Goal: Information Seeking & Learning: Find specific fact

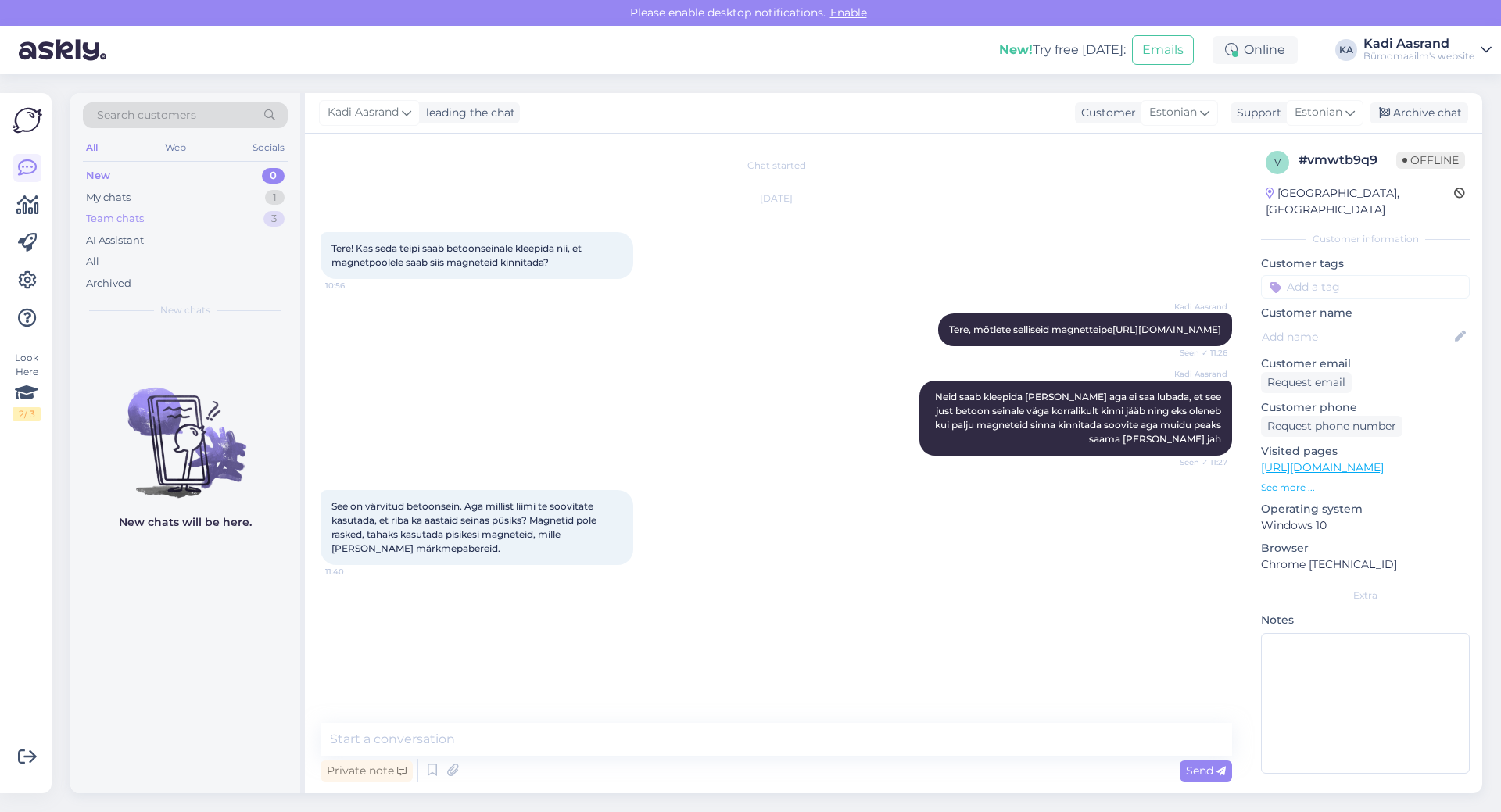
click at [244, 215] on div "Team chats 3" at bounding box center [185, 219] width 205 height 22
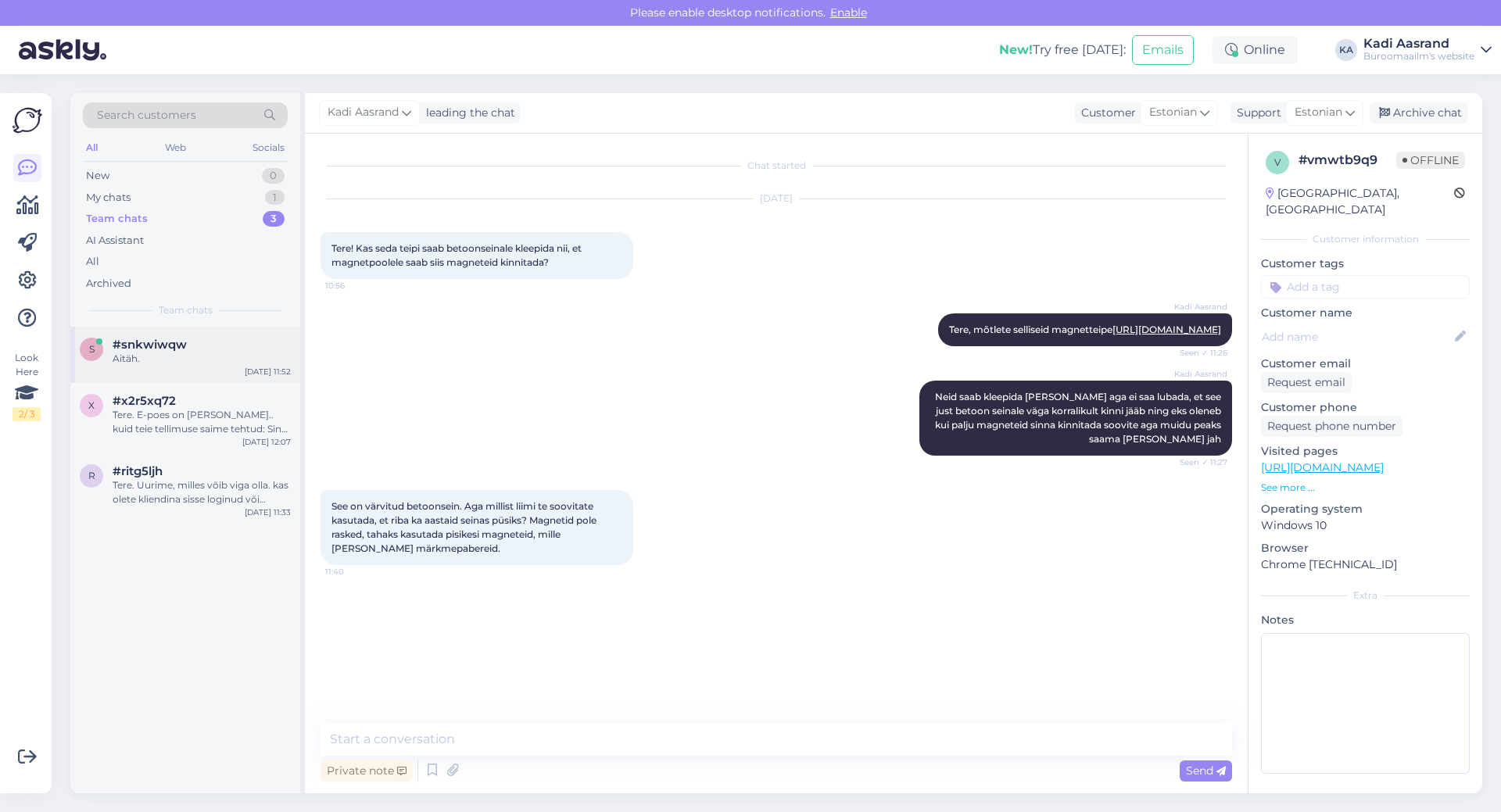
click at [194, 366] on div "s #snkwiwqw Aitäh. [DATE] 11:52" at bounding box center [185, 354] width 230 height 56
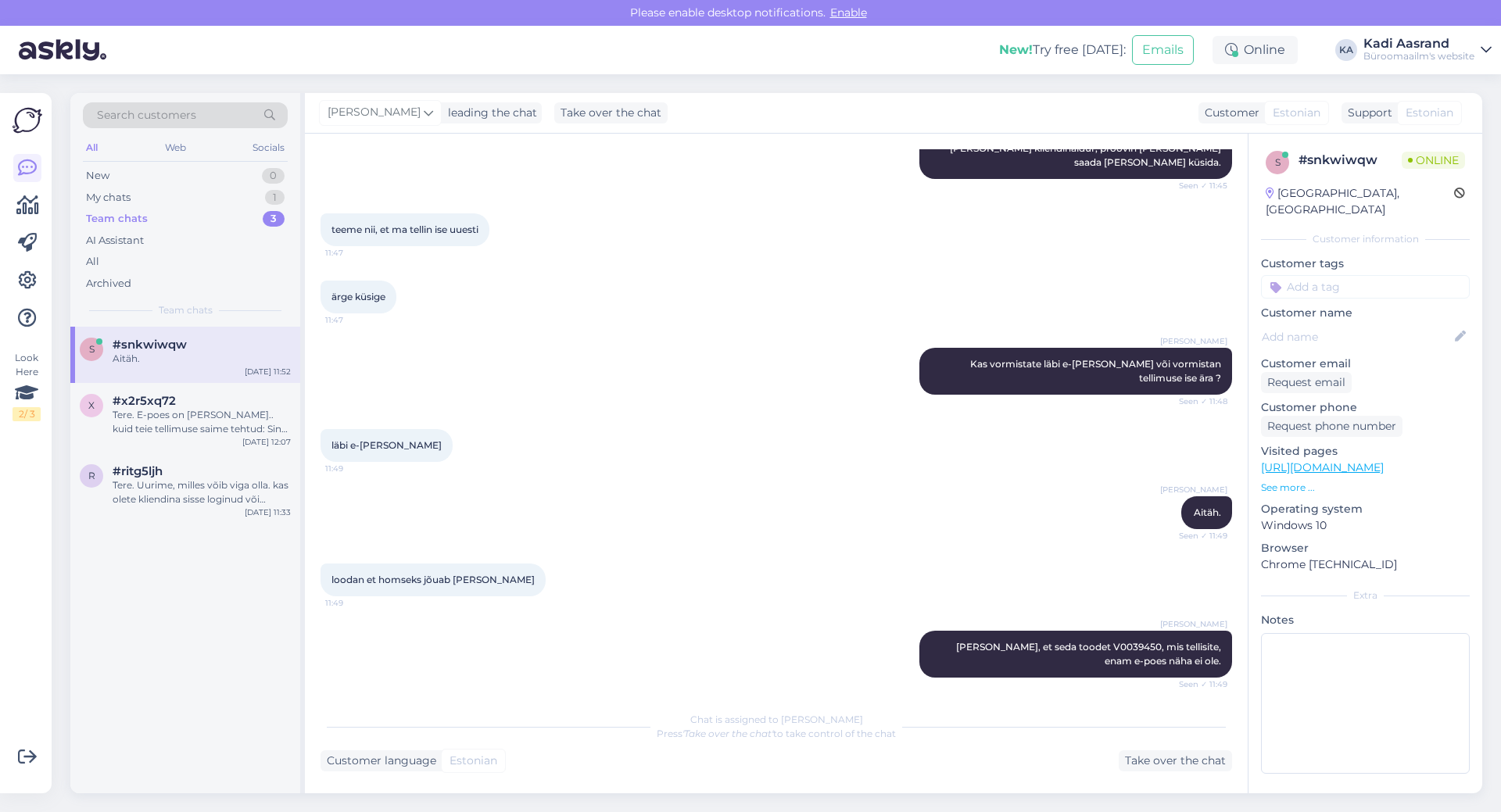
scroll to position [5210, 0]
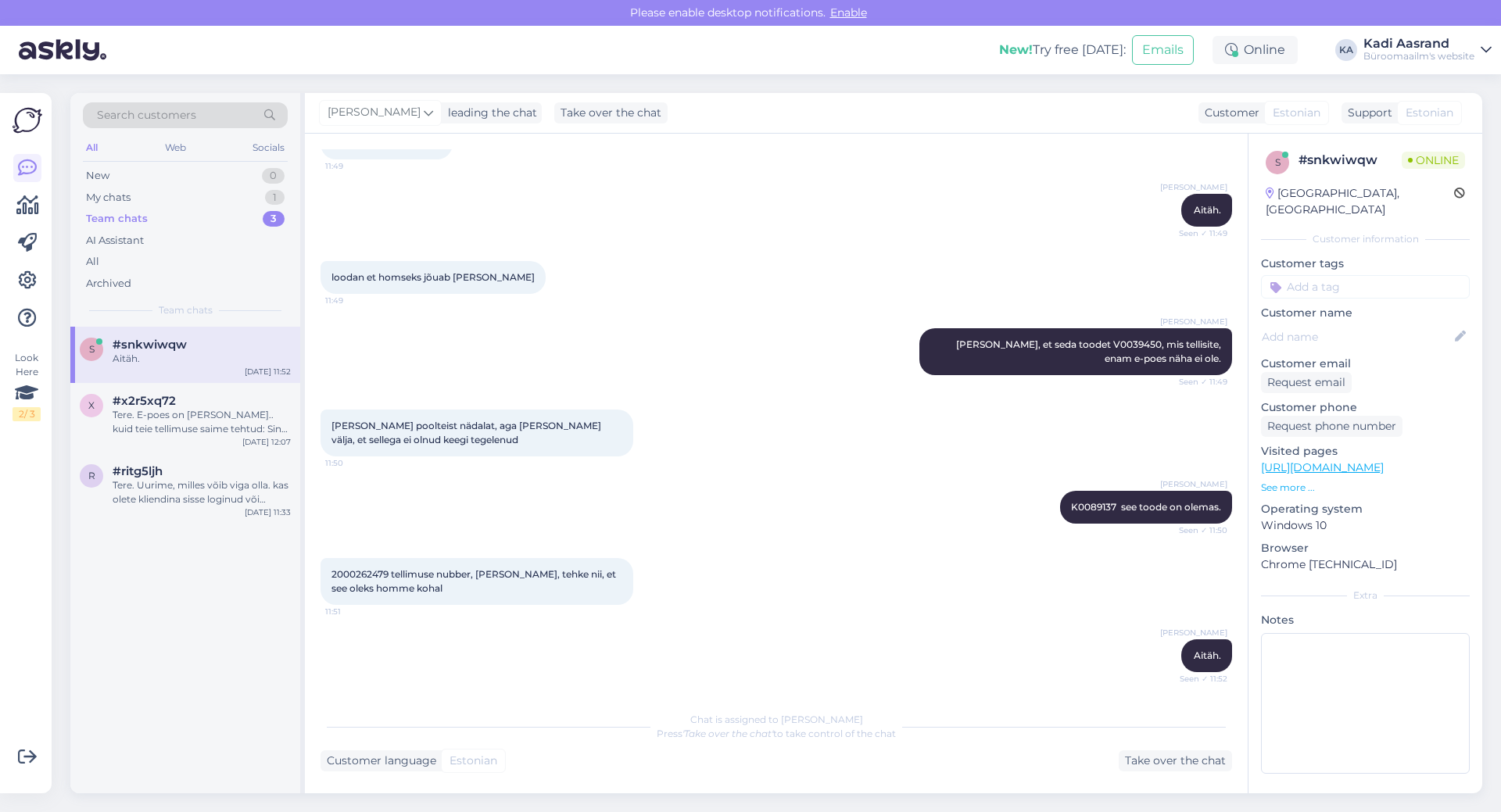
click at [335, 571] on span "2000262479 tellimuse nubber, [PERSON_NAME], tehke nii, et see oleks homme kohal" at bounding box center [474, 581] width 287 height 26
click at [336, 571] on span "2000262479 tellimuse nubber, [PERSON_NAME], tehke nii, et see oleks homme kohal" at bounding box center [474, 581] width 287 height 26
click at [333, 571] on span "2000262479 tellimuse nubber, [PERSON_NAME], tehke nii, et see oleks homme kohal" at bounding box center [474, 581] width 287 height 26
drag, startPoint x: 331, startPoint y: 576, endPoint x: 389, endPoint y: 575, distance: 58.0
click at [389, 575] on div "2000262479 tellimuse nubber, [PERSON_NAME], tehke nii, et see oleks homme kohal…" at bounding box center [476, 580] width 312 height 47
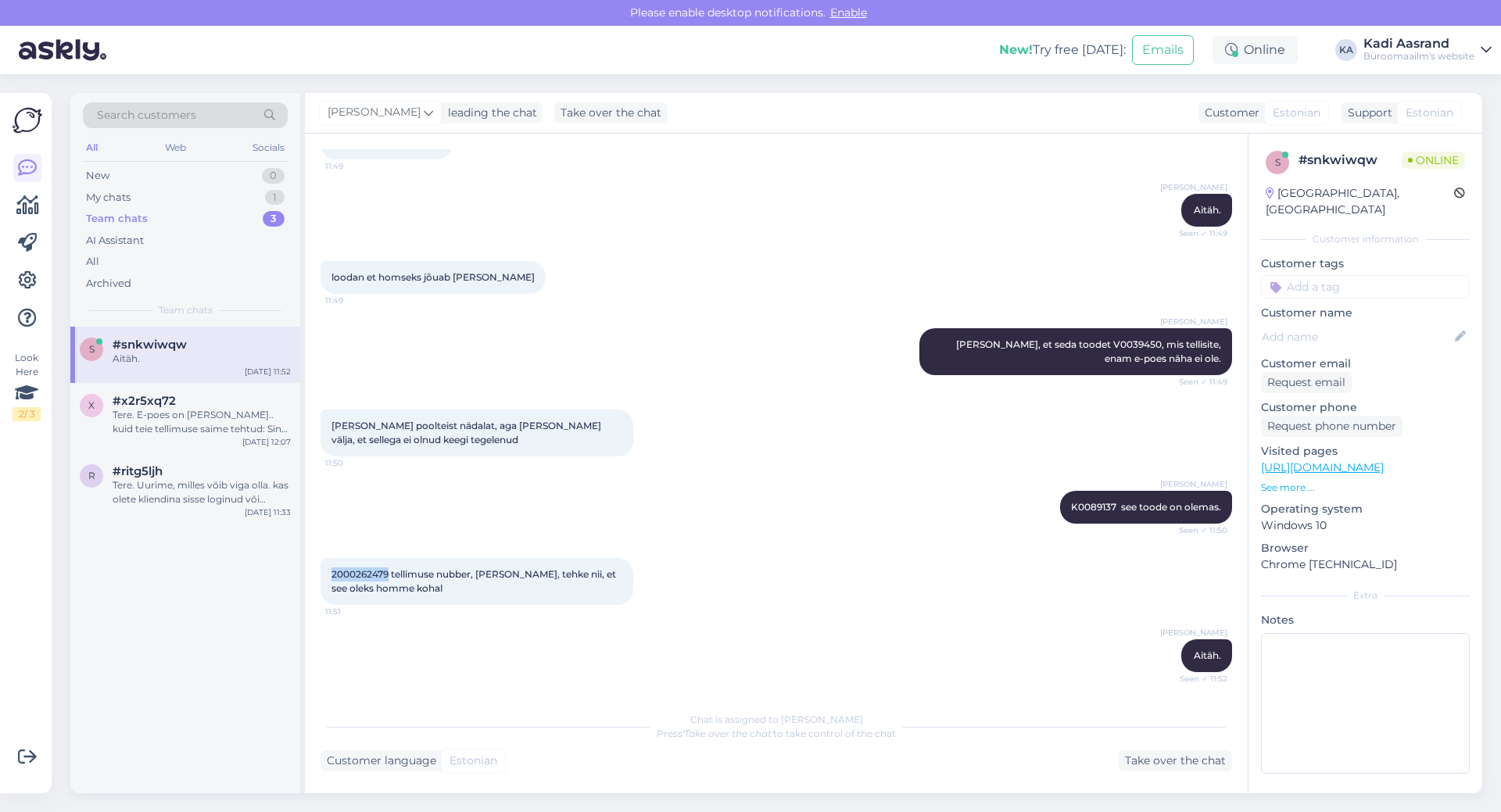
copy span "2000262479"
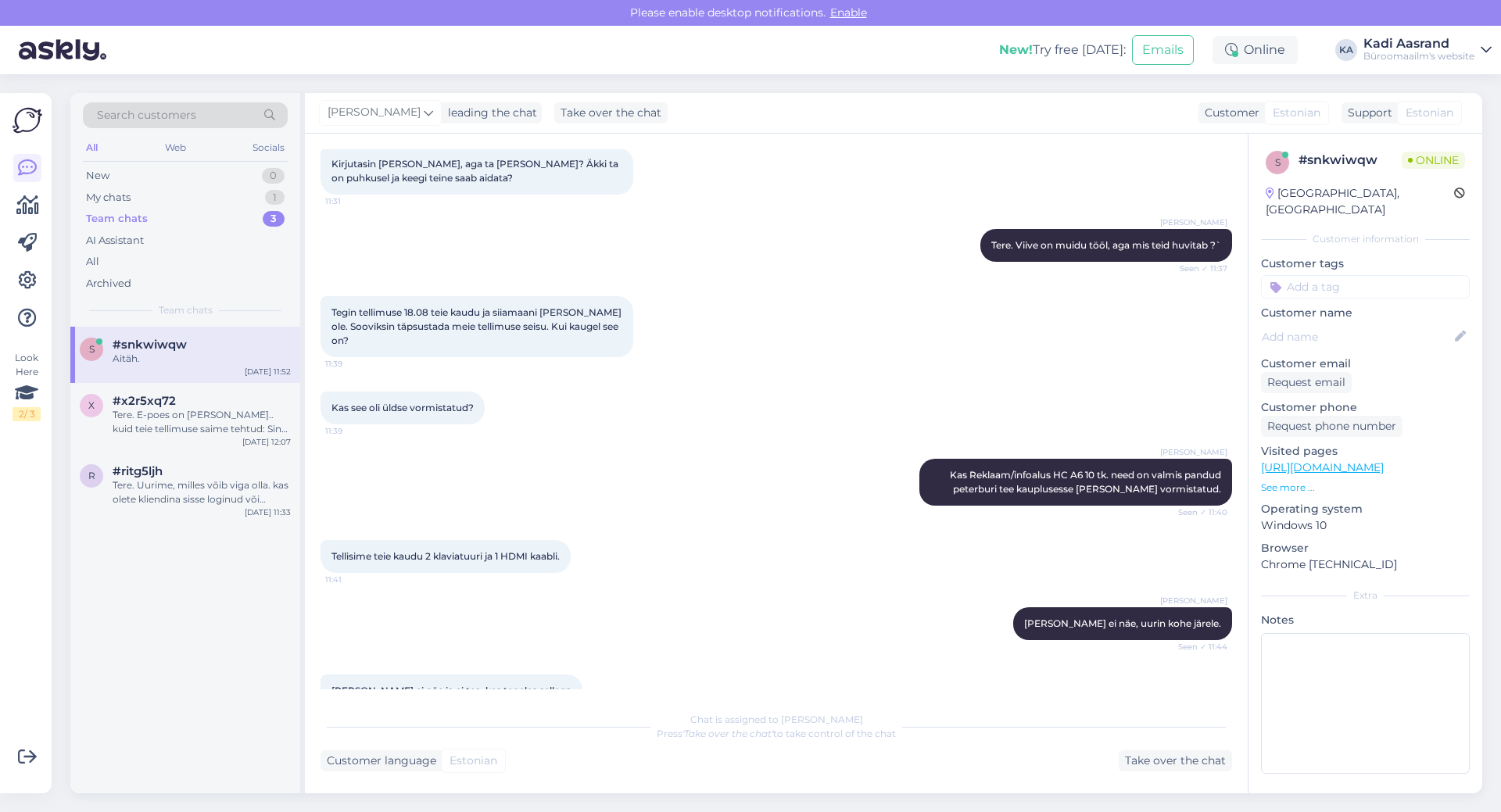
scroll to position [4038, 0]
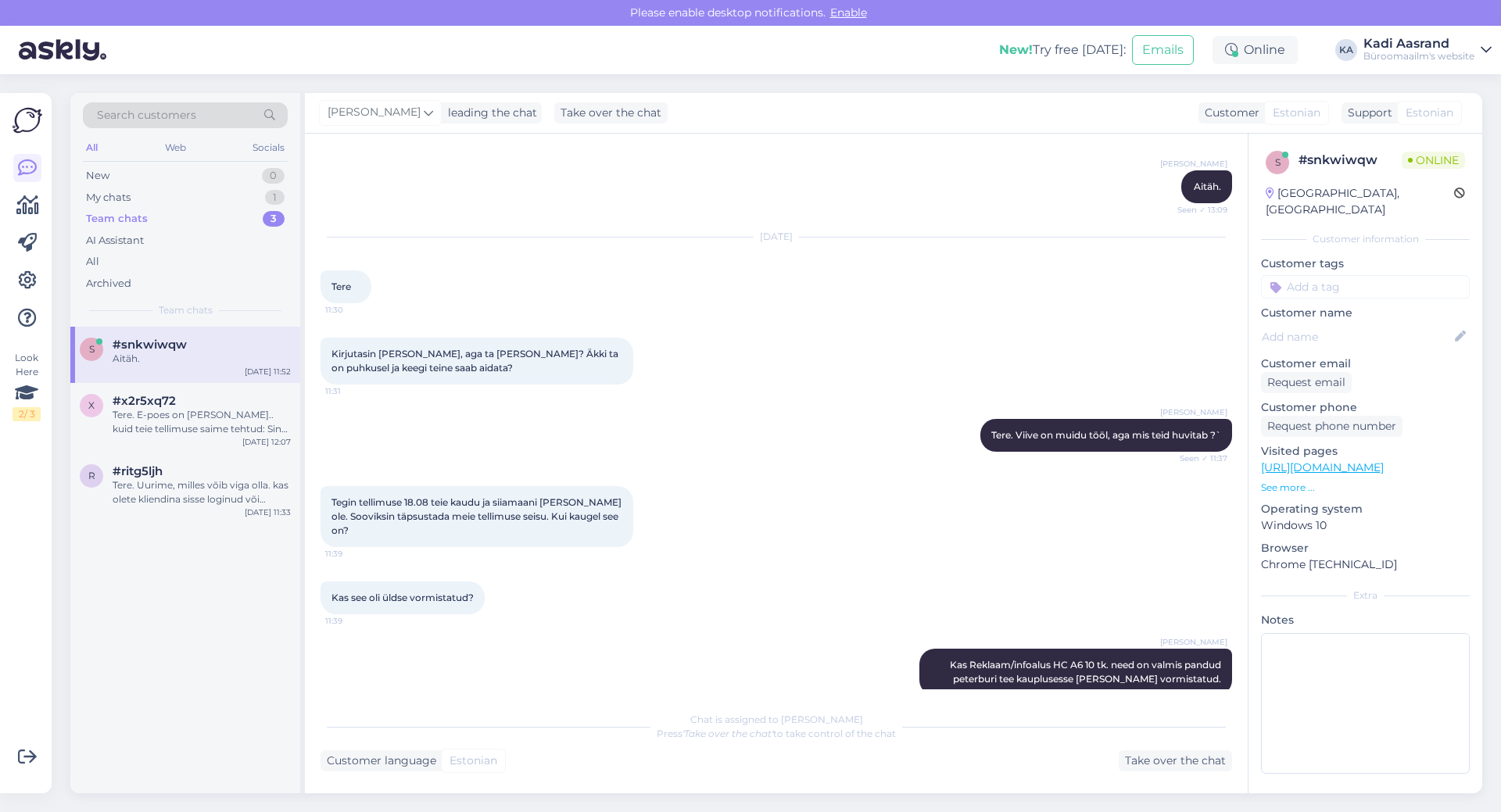
click at [163, 361] on div "Aitäh." at bounding box center [201, 358] width 179 height 14
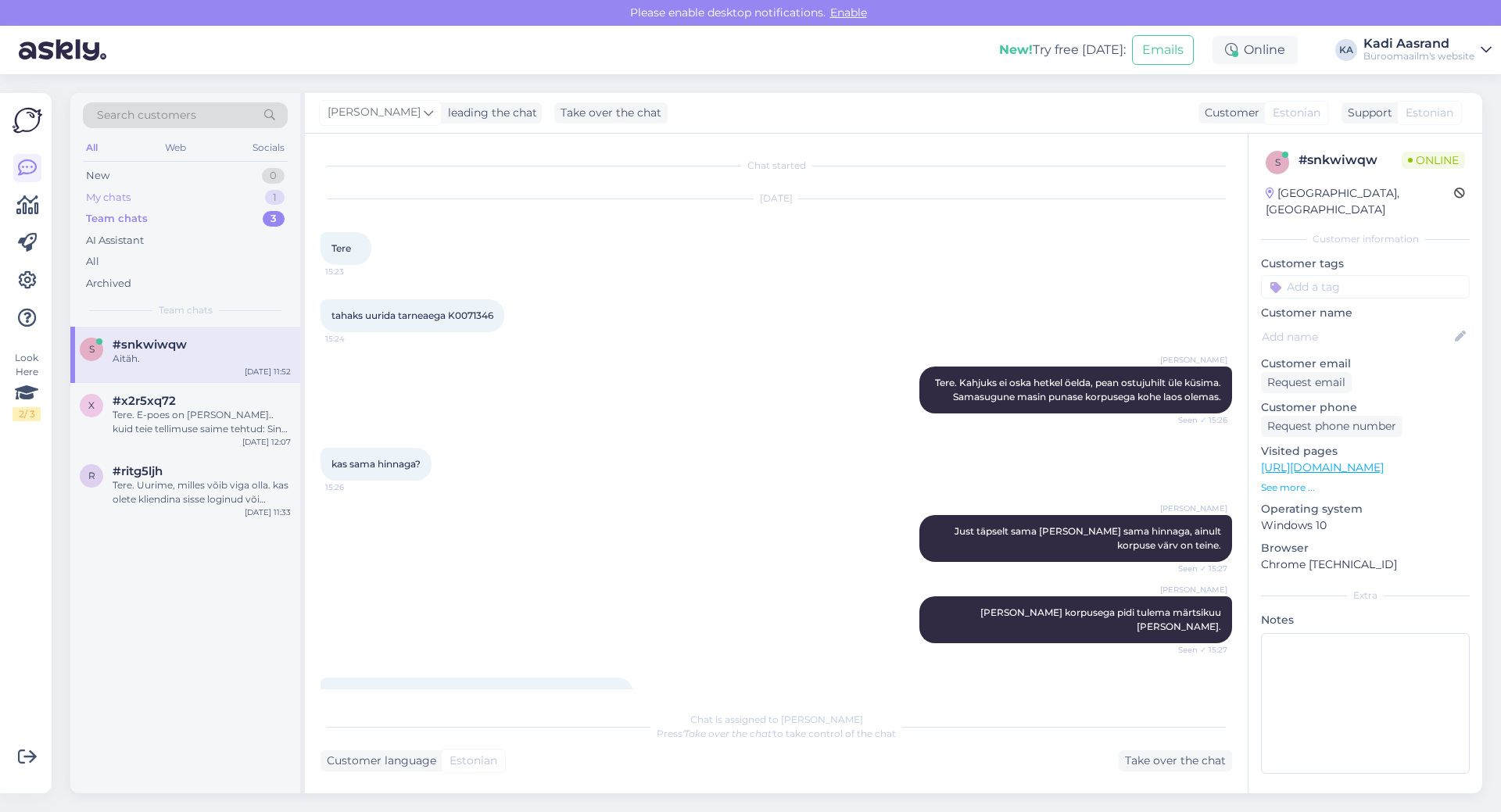
click at [172, 195] on div "My chats 1" at bounding box center [185, 198] width 205 height 22
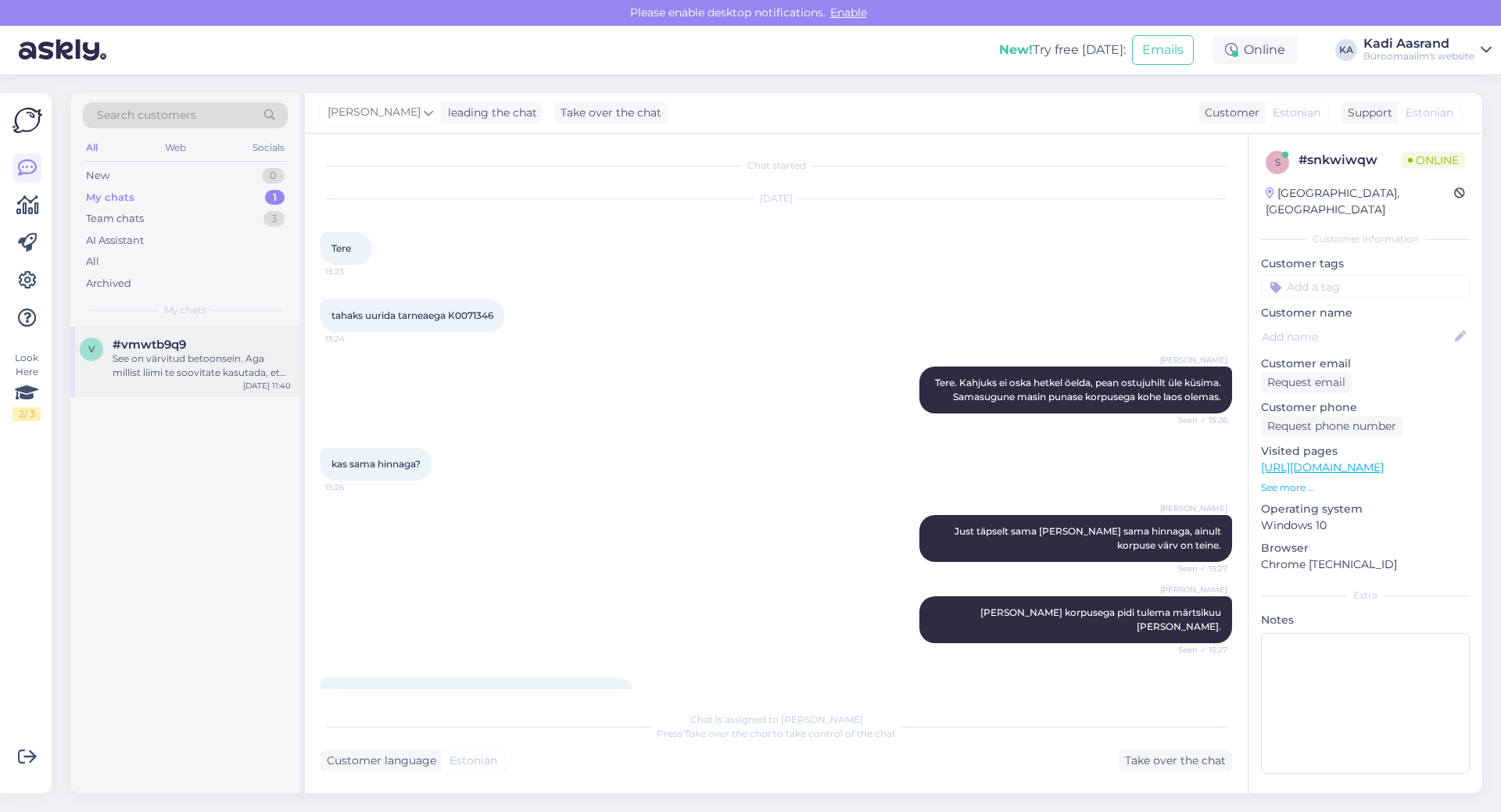
click at [201, 366] on div "See on värvitud betoonsein. Aga millist liimi te soovitate kasutada, et riba ka…" at bounding box center [201, 365] width 179 height 28
